Goal: Task Accomplishment & Management: Use online tool/utility

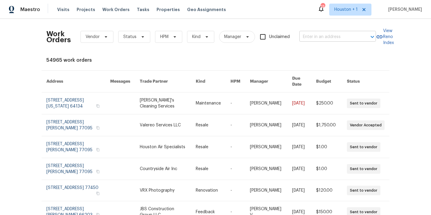
click at [342, 35] on input "text" at bounding box center [329, 36] width 60 height 9
type input "21735 si"
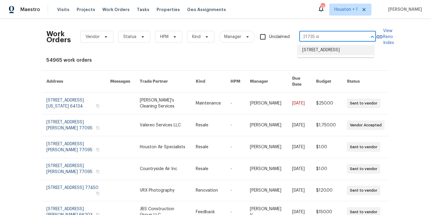
click at [339, 55] on li "21735 Sierra Long Dr, Richmond, TX 77407" at bounding box center [335, 50] width 77 height 10
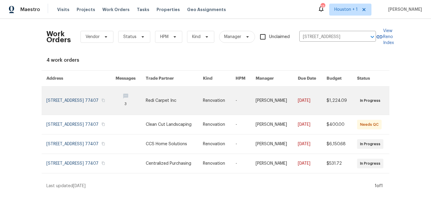
click at [171, 101] on link at bounding box center [174, 100] width 57 height 28
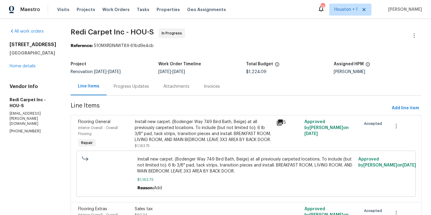
click at [131, 85] on div "Progress Updates" at bounding box center [131, 86] width 35 height 6
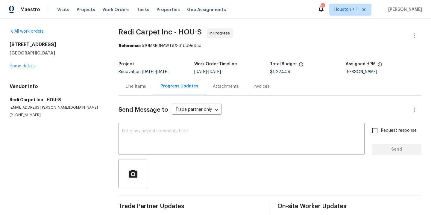
click at [145, 86] on div "Line Items" at bounding box center [136, 86] width 20 height 6
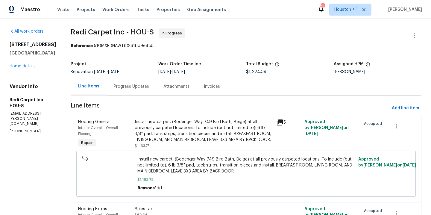
click at [179, 132] on div "Install new carpet. (Bodenger Way 749 Bird Bath, Beige) at all previously carpe…" at bounding box center [204, 131] width 138 height 24
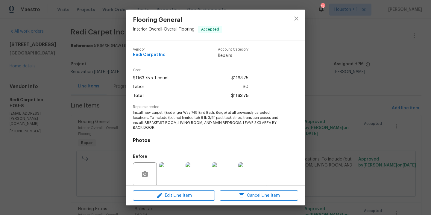
scroll to position [46, 0]
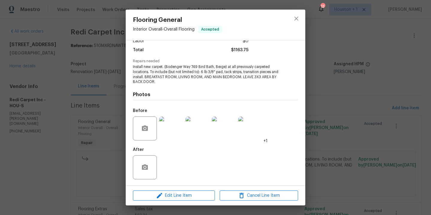
click at [164, 129] on img at bounding box center [171, 128] width 24 height 24
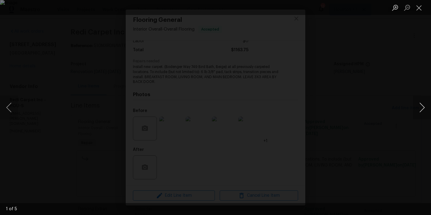
click at [426, 105] on button "Next image" at bounding box center [422, 107] width 18 height 24
click at [425, 105] on button "Next image" at bounding box center [422, 107] width 18 height 24
click at [4, 109] on button "Previous image" at bounding box center [9, 107] width 18 height 24
click at [422, 107] on button "Next image" at bounding box center [422, 107] width 18 height 24
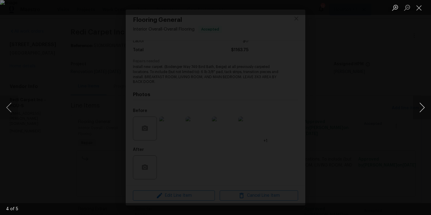
click at [422, 107] on button "Next image" at bounding box center [422, 107] width 18 height 24
click at [404, 78] on div "Lightbox" at bounding box center [215, 107] width 431 height 215
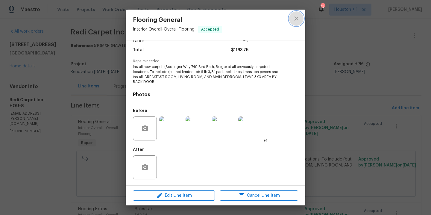
click at [297, 16] on icon "close" at bounding box center [296, 18] width 7 height 7
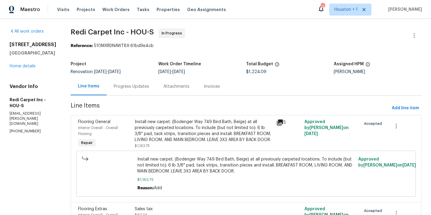
scroll to position [0, 0]
click at [16, 68] on link "Home details" at bounding box center [23, 66] width 26 height 4
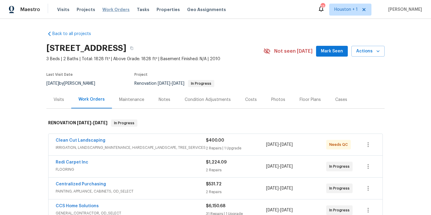
click at [105, 11] on span "Work Orders" at bounding box center [115, 10] width 27 height 6
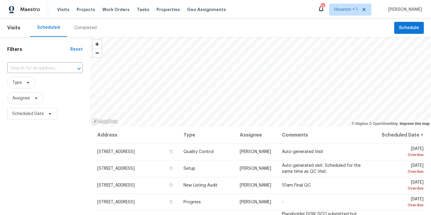
scroll to position [39, 0]
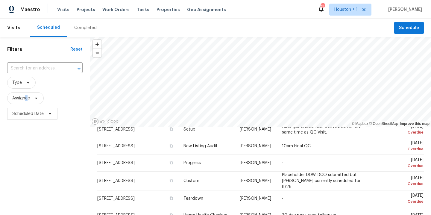
click at [27, 97] on span "Assignee" at bounding box center [21, 98] width 18 height 6
type input "stephen lac"
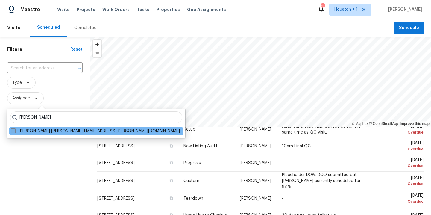
click at [59, 130] on label "Stephen Lacy stephen.lacy@opendoor.com" at bounding box center [95, 131] width 169 height 6
click at [15, 130] on input "Stephen Lacy stephen.lacy@opendoor.com" at bounding box center [13, 130] width 4 height 4
checkbox input "true"
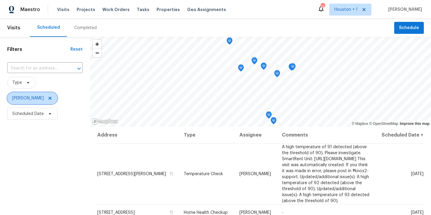
click at [48, 97] on icon at bounding box center [50, 98] width 5 height 5
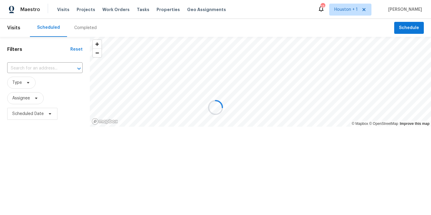
click at [23, 100] on div at bounding box center [215, 107] width 431 height 215
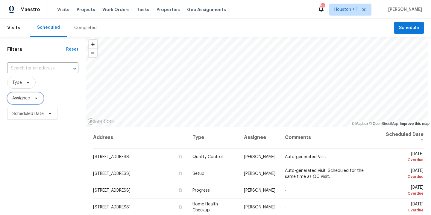
click at [20, 99] on span "Assignee" at bounding box center [21, 98] width 18 height 6
type input "andy taylor"
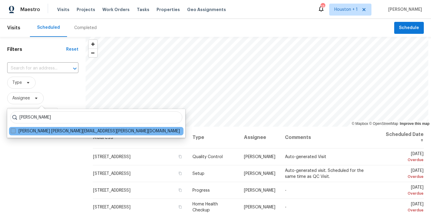
click at [26, 133] on label "Andy Taylor andy.taylor@opendoor.com" at bounding box center [95, 131] width 169 height 6
click at [15, 132] on input "Andy Taylor andy.taylor@opendoor.com" at bounding box center [13, 130] width 4 height 4
checkbox input "true"
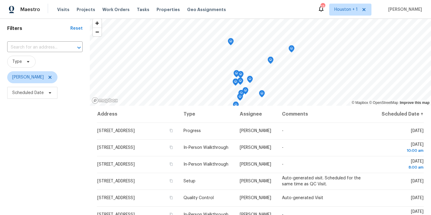
scroll to position [32, 0]
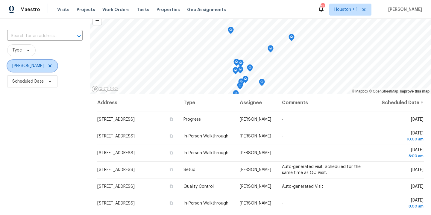
click at [48, 66] on icon at bounding box center [50, 65] width 5 height 5
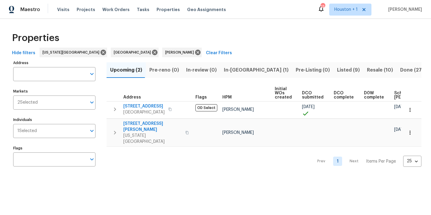
click at [238, 69] on span "In-[GEOGRAPHIC_DATA] (1)" at bounding box center [256, 70] width 65 height 8
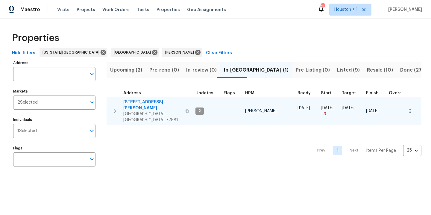
click at [155, 99] on span "[STREET_ADDRESS][PERSON_NAME]" at bounding box center [152, 105] width 58 height 12
click at [407, 108] on icon "button" at bounding box center [410, 111] width 6 height 6
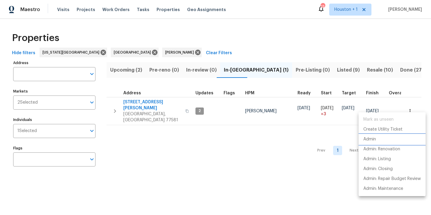
click at [378, 140] on li "Admin" at bounding box center [391, 139] width 67 height 10
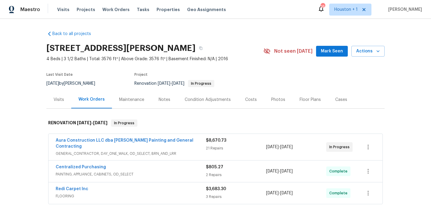
click at [215, 101] on div "Condition Adjustments" at bounding box center [208, 100] width 46 height 6
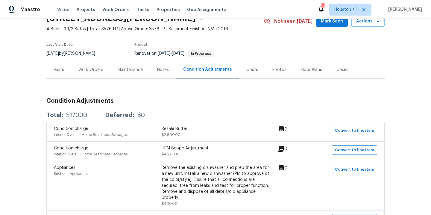
scroll to position [47, 0]
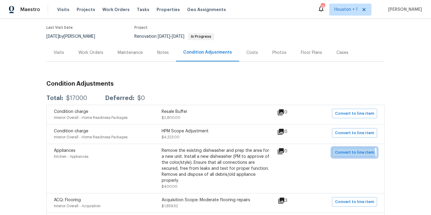
click at [346, 156] on button "Convert to line item" at bounding box center [354, 153] width 45 height 10
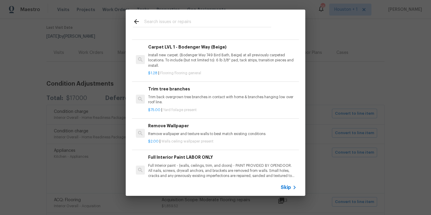
scroll to position [287, 0]
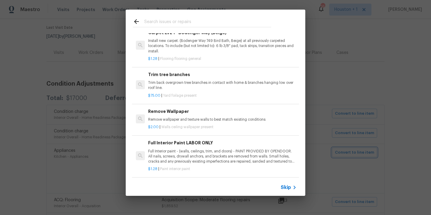
click at [365, 82] on div "Top Searches Interior Paint Exterior Paint Prelim Package Drywall Debris Carpet…" at bounding box center [215, 102] width 431 height 205
